Goal: Task Accomplishment & Management: Manage account settings

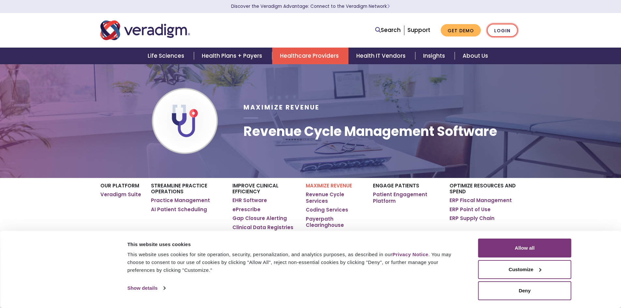
click at [499, 34] on link "Login" at bounding box center [502, 30] width 31 height 13
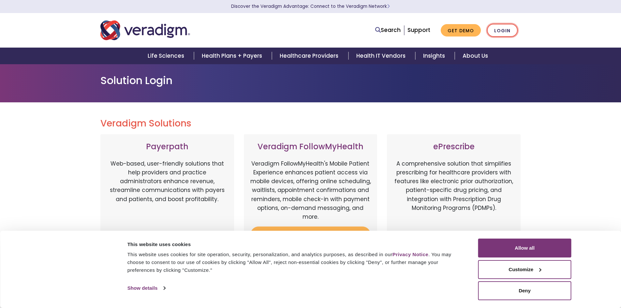
click at [506, 28] on link "Login" at bounding box center [502, 30] width 31 height 13
click at [496, 28] on link "Login" at bounding box center [502, 30] width 31 height 13
